Goal: Contribute content

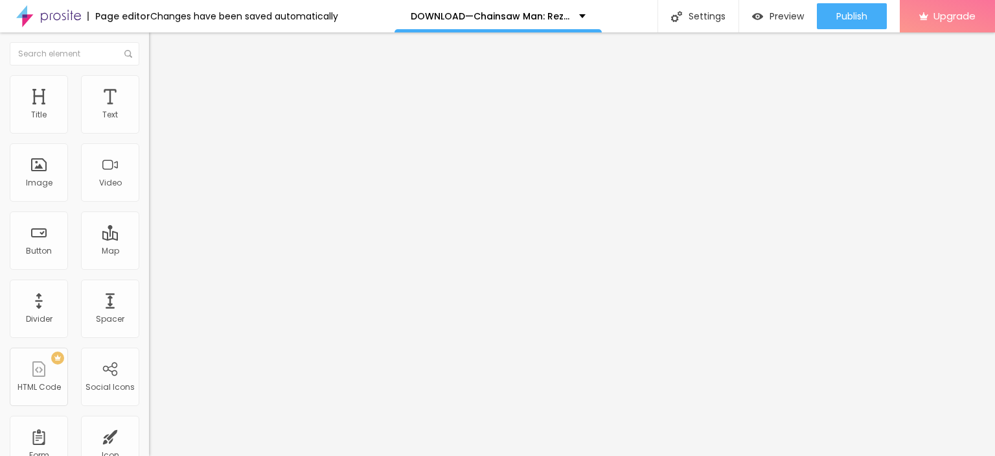
click at [149, 111] on span "Add image" at bounding box center [175, 105] width 53 height 11
drag, startPoint x: 131, startPoint y: 179, endPoint x: 176, endPoint y: 163, distance: 48.0
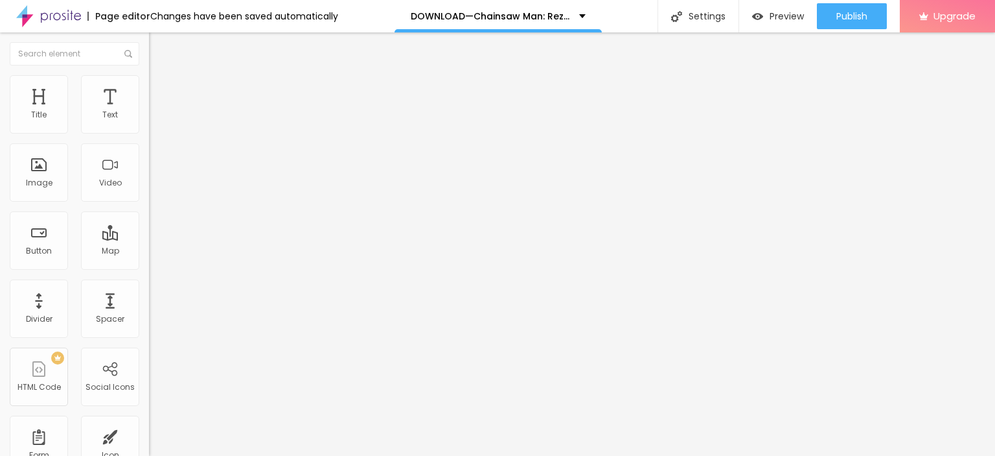
click at [149, 41] on button "Edit Image" at bounding box center [223, 47] width 149 height 30
click at [149, 122] on input "Click me" at bounding box center [227, 115] width 156 height 13
paste input "LICK HERE ▶️ Chainsaw Man: Reze Arc [2025] ]"
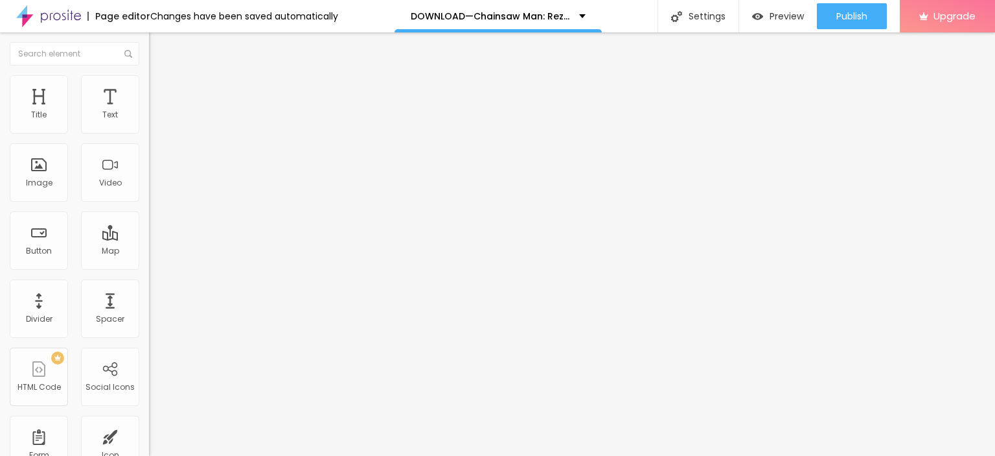
type input "CLICK HERE ▶️ Chainsaw Man: Reze Arc [2025] ]"
click at [149, 267] on input "https://" at bounding box center [227, 260] width 156 height 13
click at [149, 262] on input "https://" at bounding box center [227, 260] width 156 height 13
paste input "[DOMAIN_NAME]/en/movie/1218925/pro"
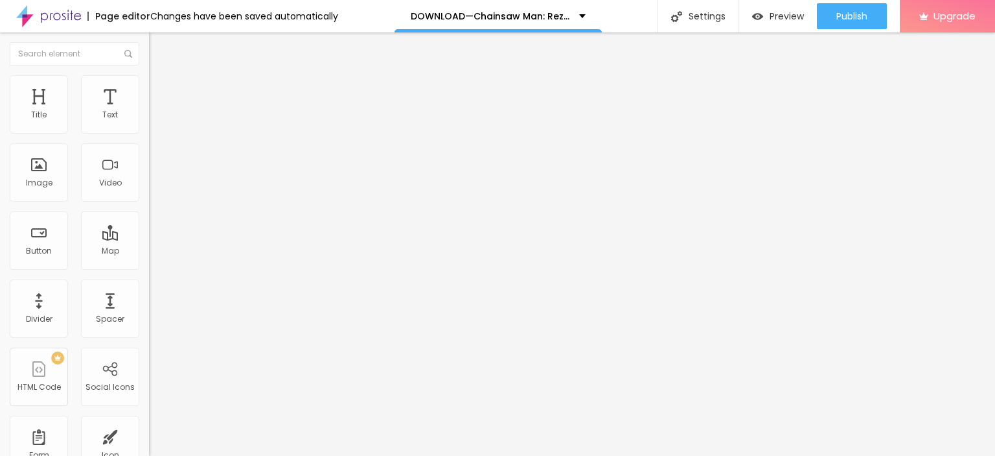
scroll to position [0, 54]
type input "[URL][DOMAIN_NAME]"
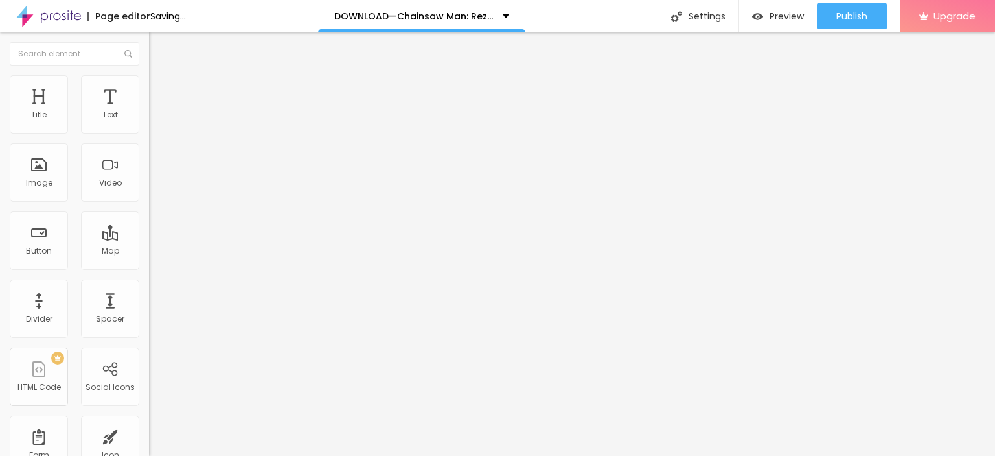
scroll to position [0, 0]
click at [149, 155] on img at bounding box center [153, 150] width 9 height 9
click at [159, 47] on img "button" at bounding box center [164, 47] width 10 height 10
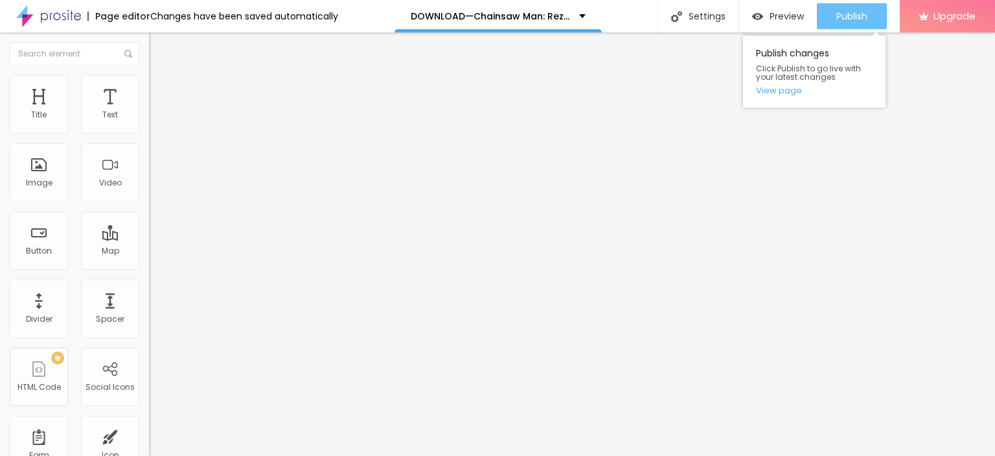
click at [850, 19] on span "Publish" at bounding box center [852, 16] width 31 height 10
click at [776, 87] on link "View page" at bounding box center [814, 90] width 117 height 8
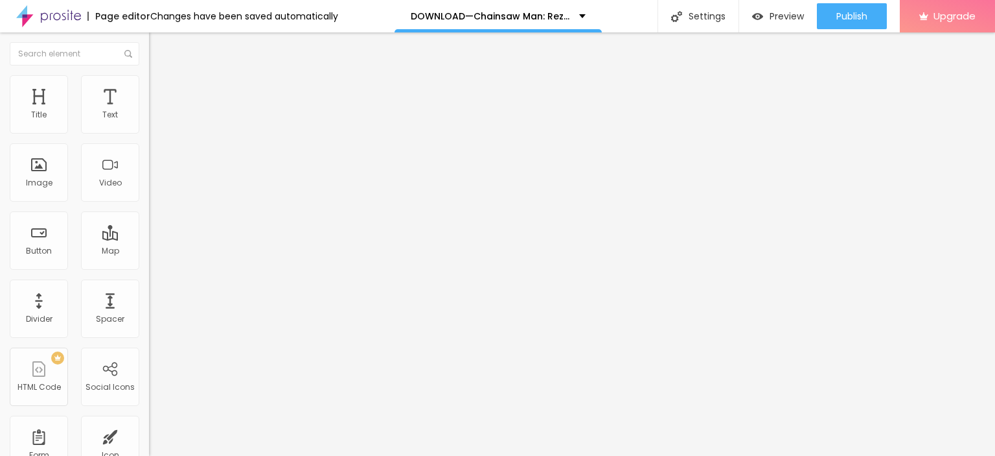
click at [49, 13] on img at bounding box center [48, 16] width 65 height 32
